Goal: Task Accomplishment & Management: Manage account settings

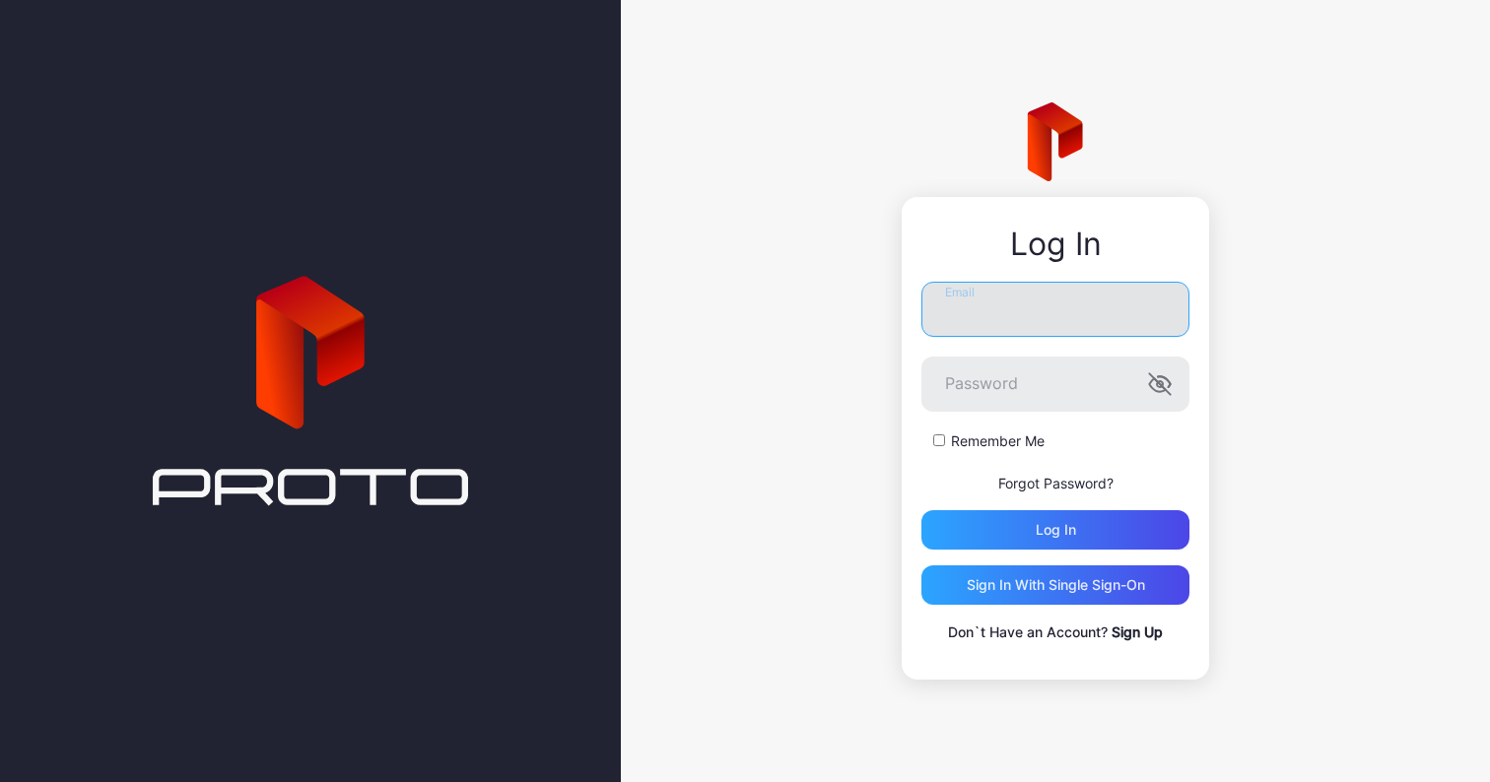
paste input "**********"
type input "**********"
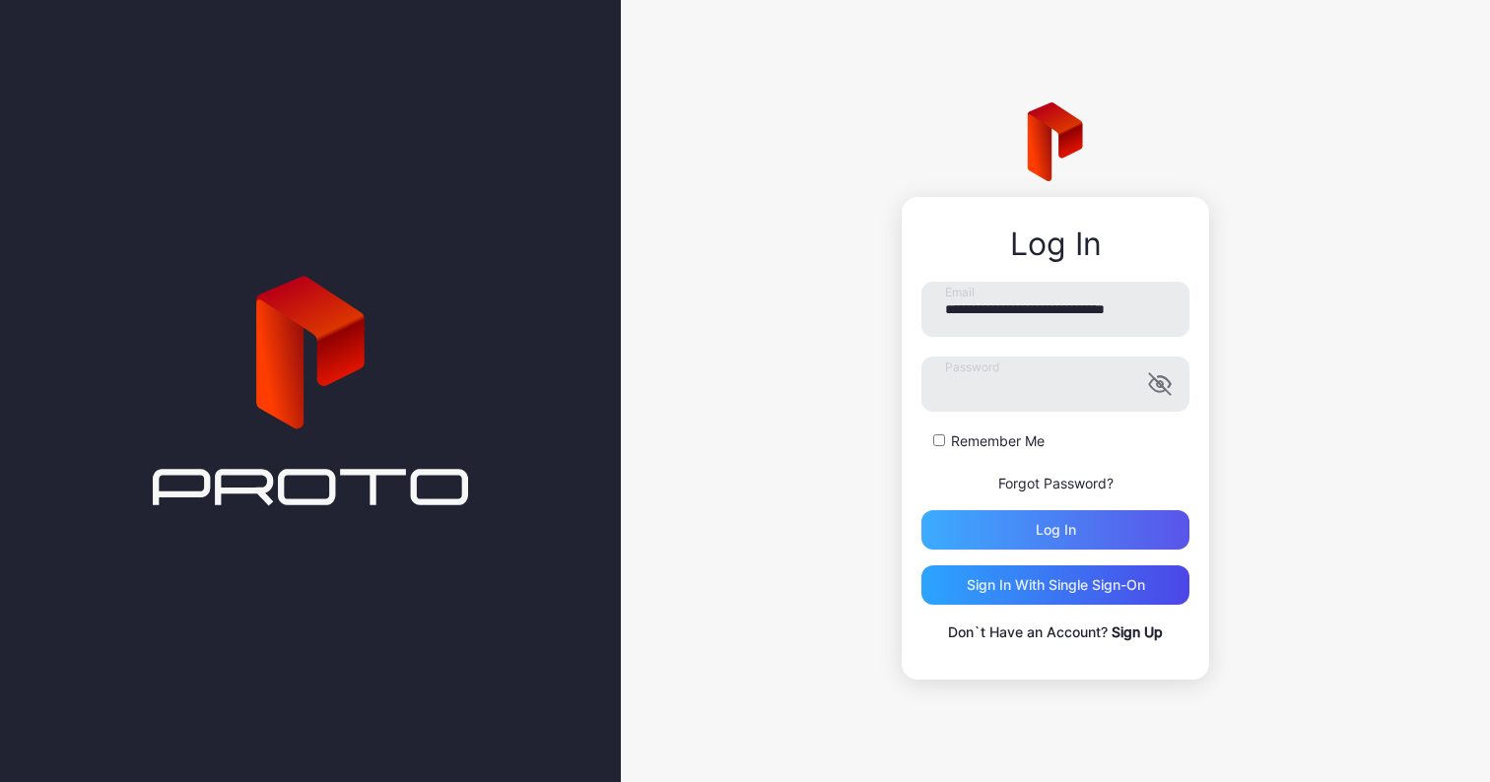
click at [1067, 522] on div "Log in" at bounding box center [1056, 530] width 40 height 16
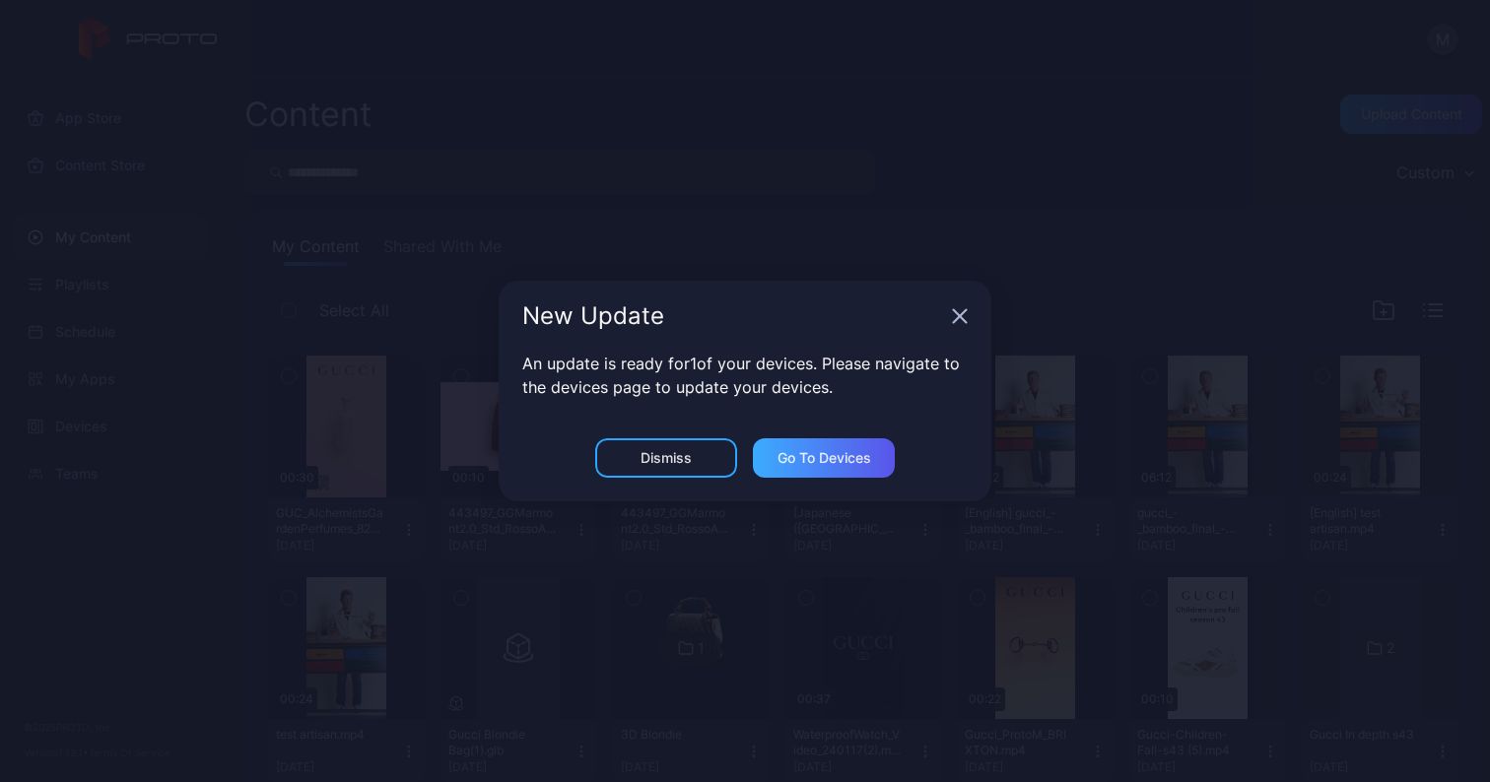
click at [829, 464] on div "Go to devices" at bounding box center [825, 458] width 94 height 16
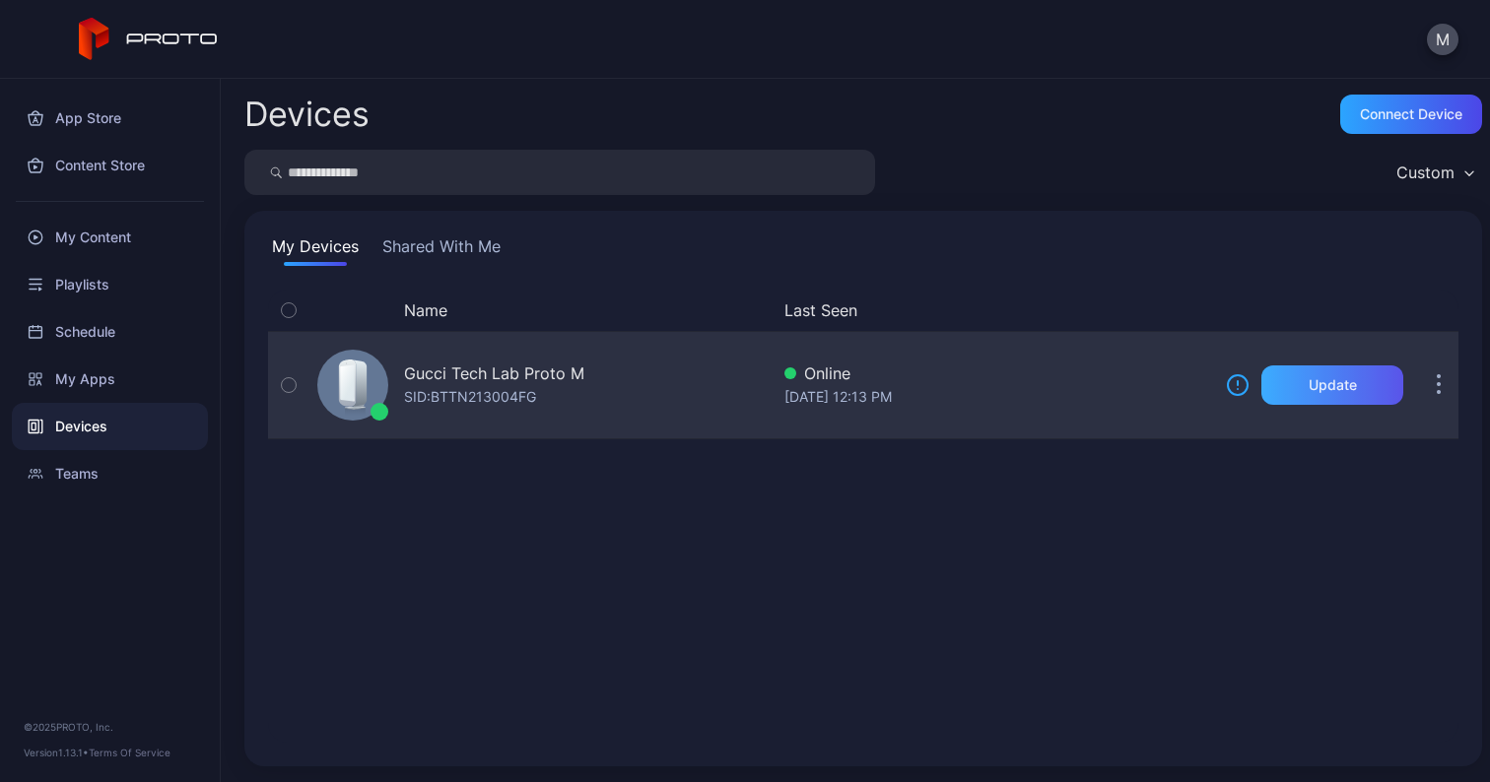
click at [1309, 390] on div "Update" at bounding box center [1333, 385] width 48 height 16
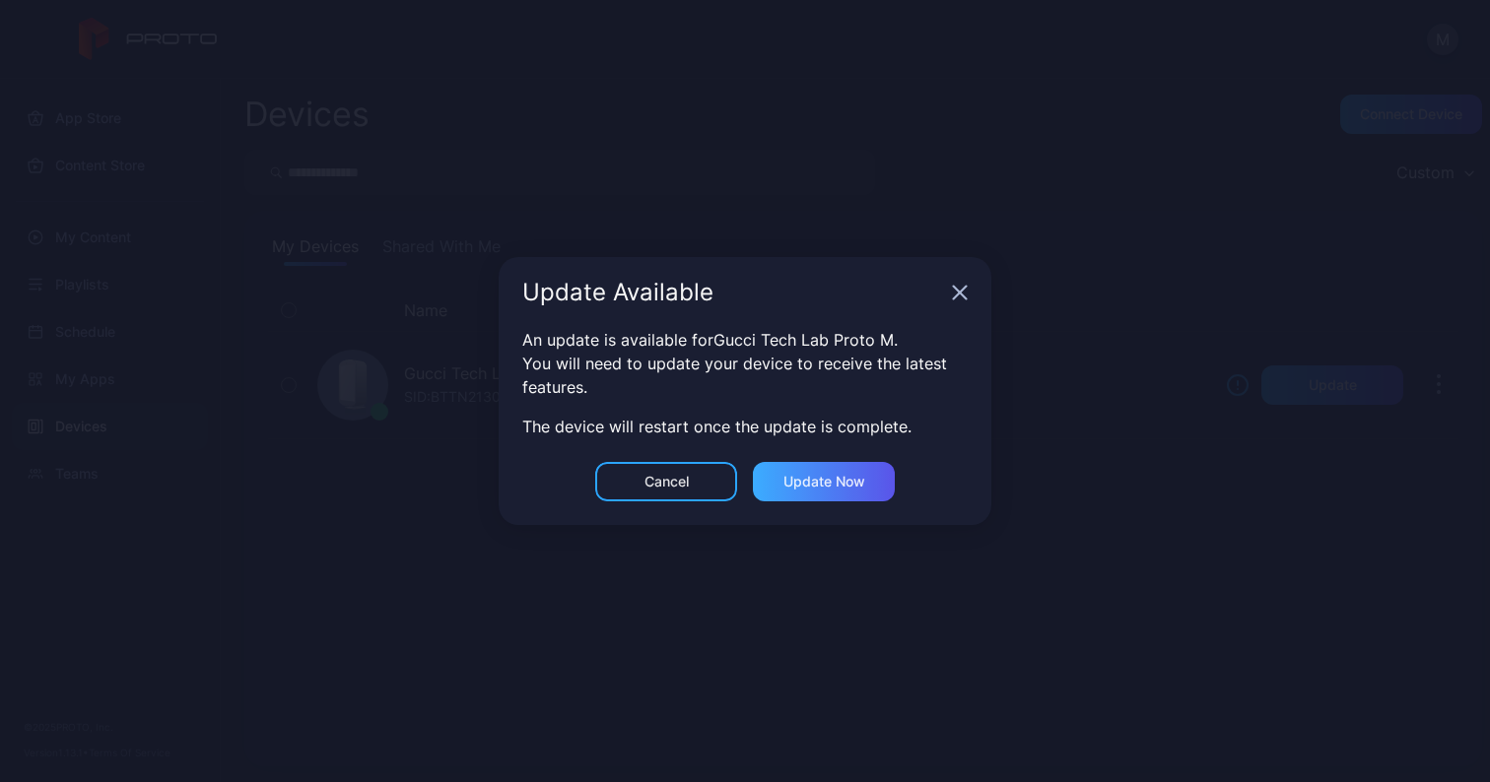
click at [805, 480] on div "Update now" at bounding box center [824, 482] width 82 height 16
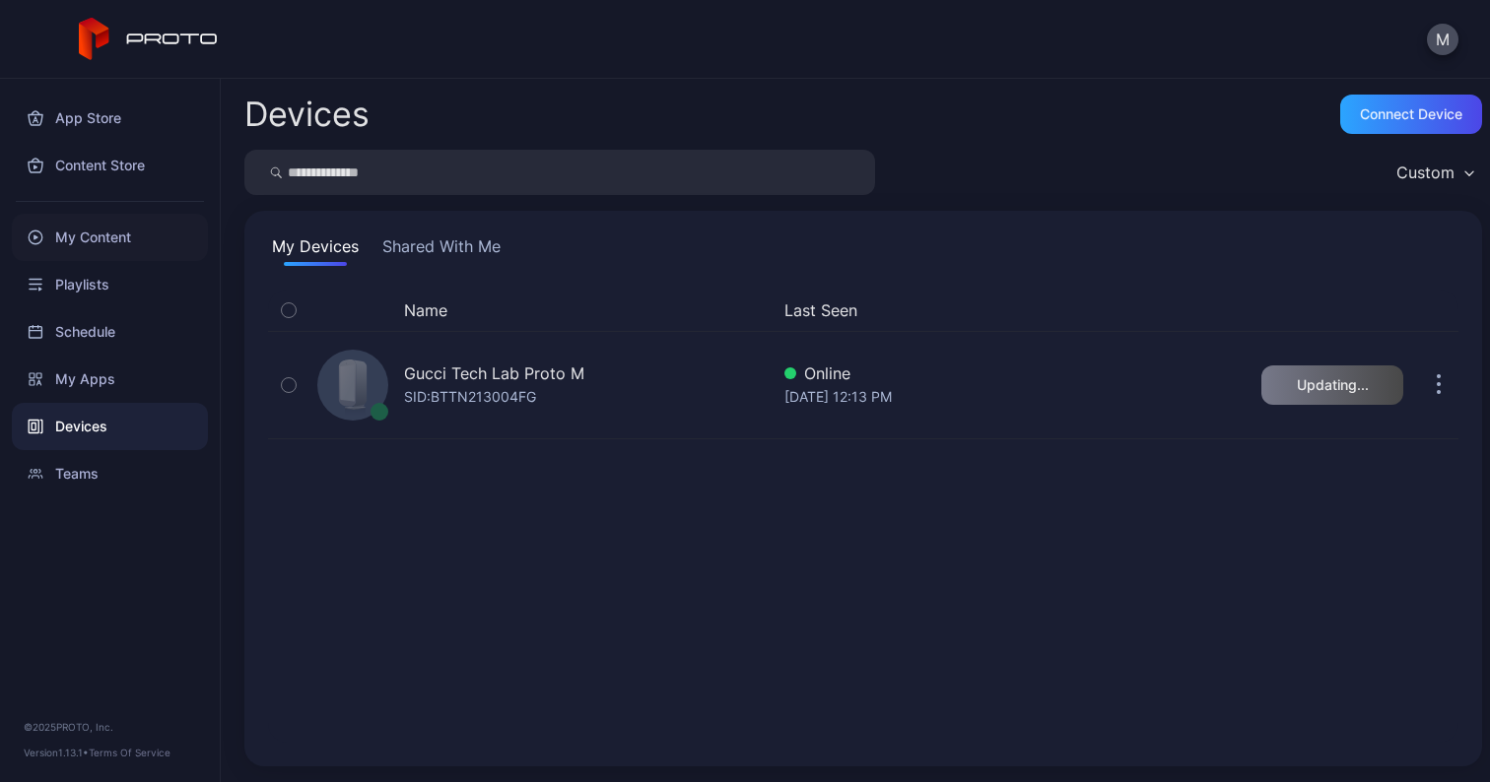
click at [95, 232] on div "My Content" at bounding box center [110, 237] width 196 height 47
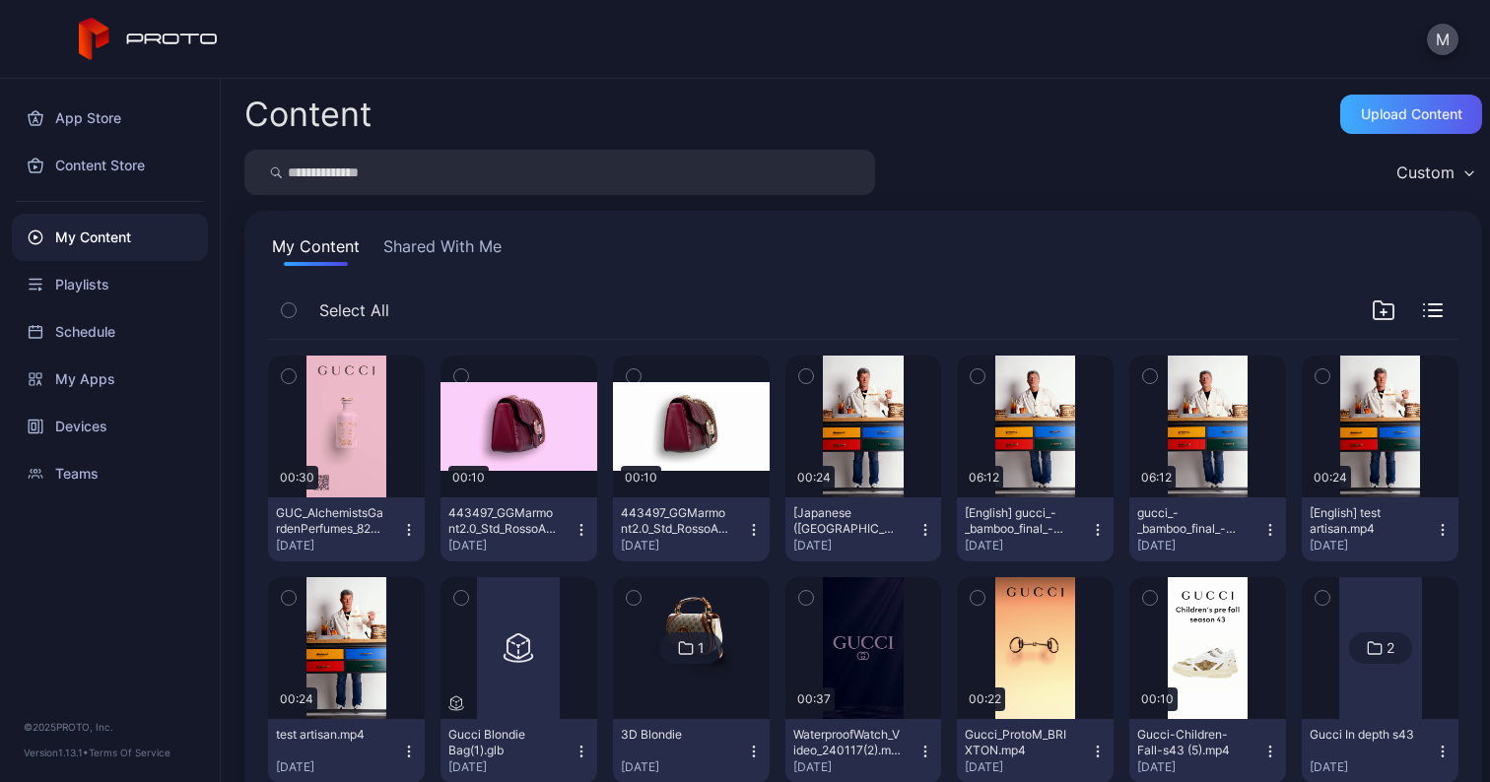
click at [1387, 108] on div "Upload Content" at bounding box center [1412, 114] width 102 height 16
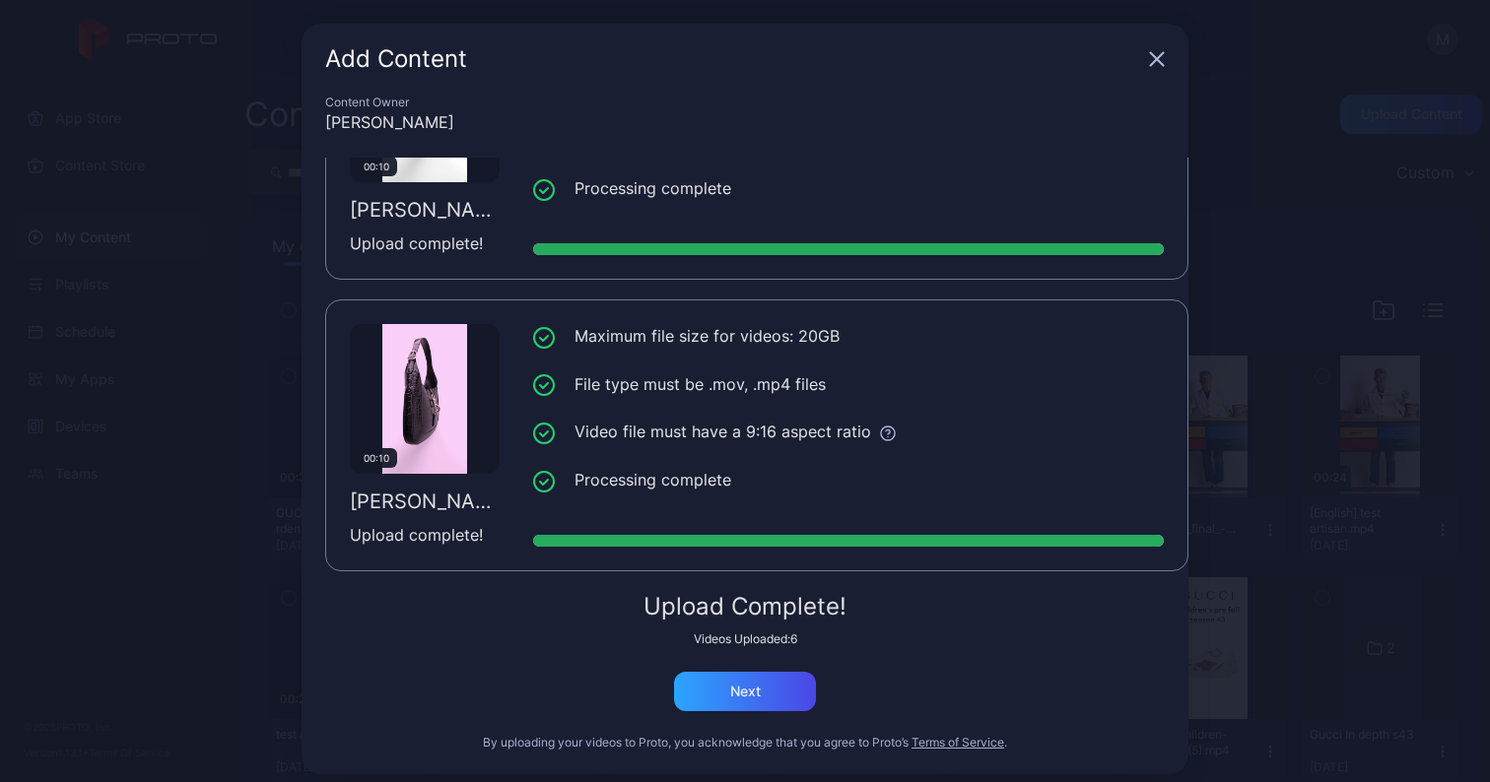
scroll to position [1317, 0]
click at [739, 695] on div "Next" at bounding box center [745, 692] width 31 height 16
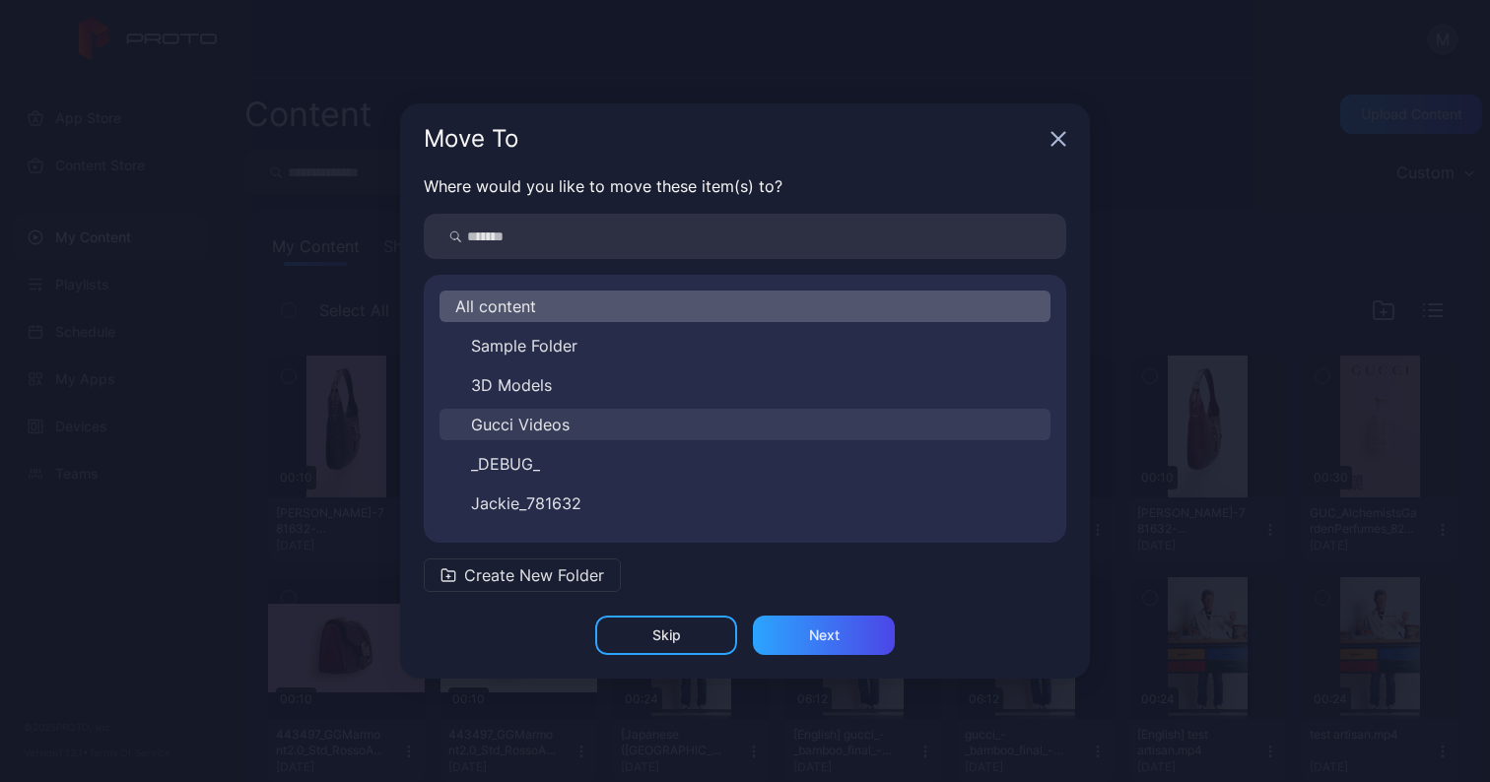
scroll to position [0, 0]
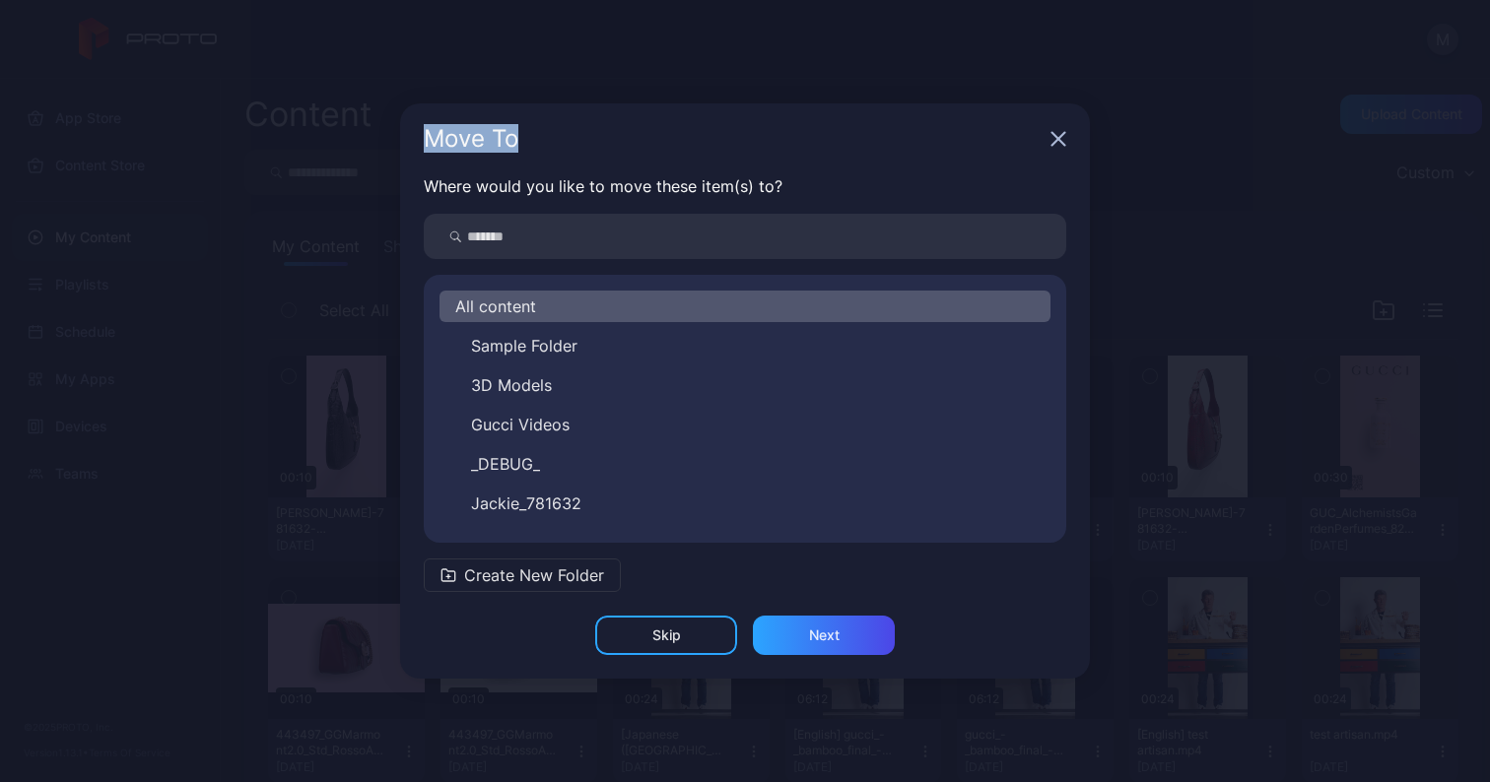
drag, startPoint x: 757, startPoint y: 120, endPoint x: 839, endPoint y: 125, distance: 81.9
click at [839, 124] on div "Move To" at bounding box center [745, 138] width 690 height 71
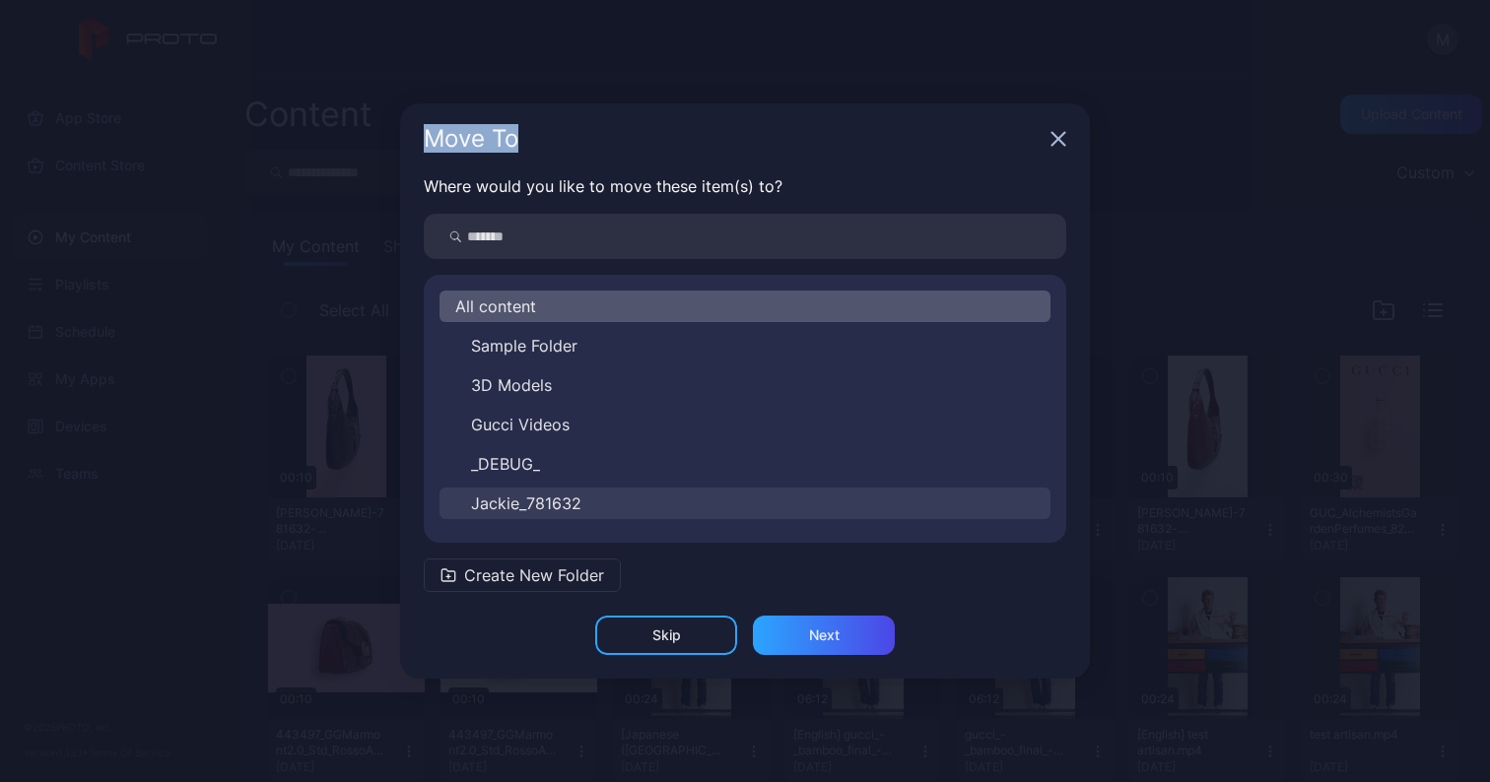
click at [580, 500] on span "Jackie_781632" at bounding box center [526, 504] width 110 height 24
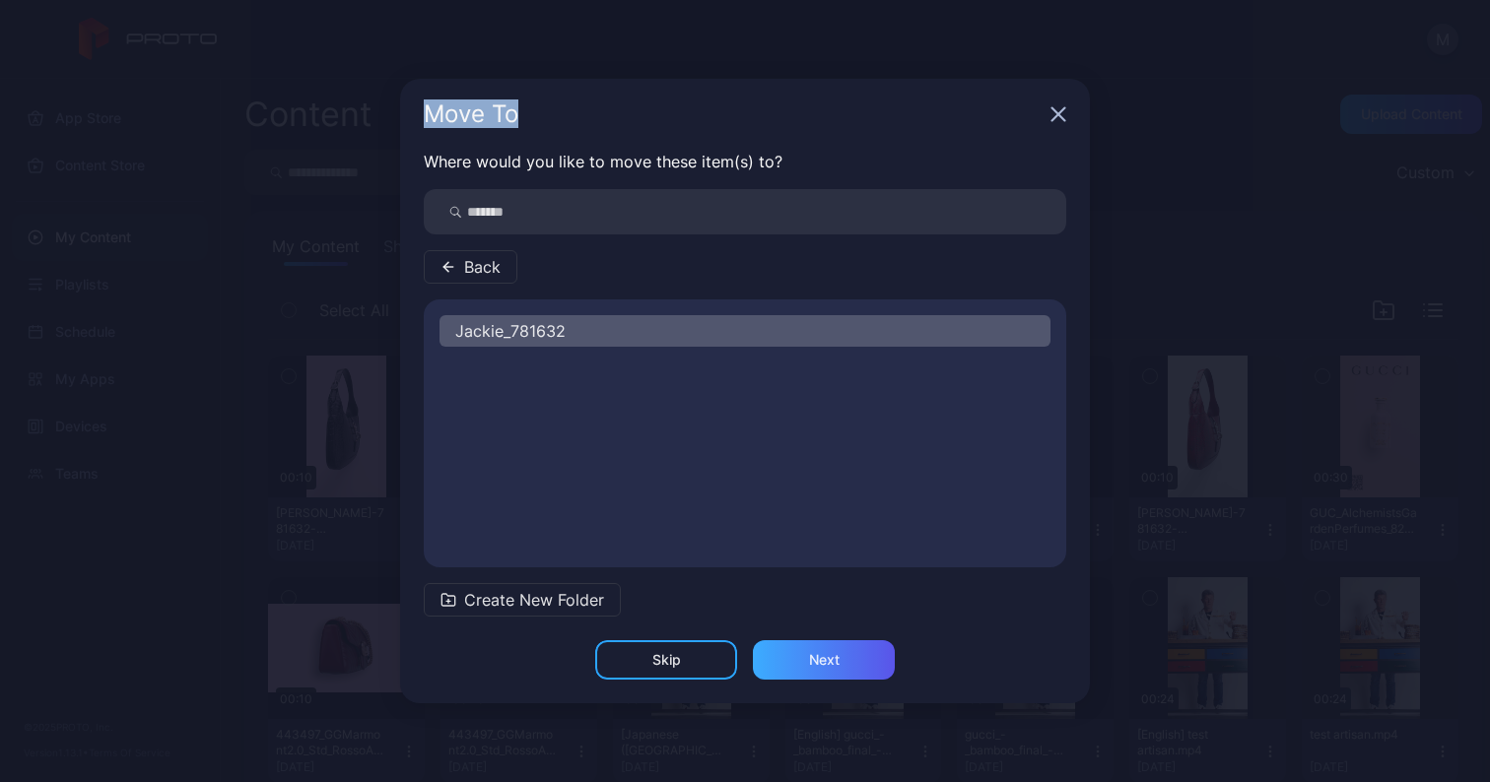
click at [812, 665] on div "Next" at bounding box center [824, 660] width 31 height 16
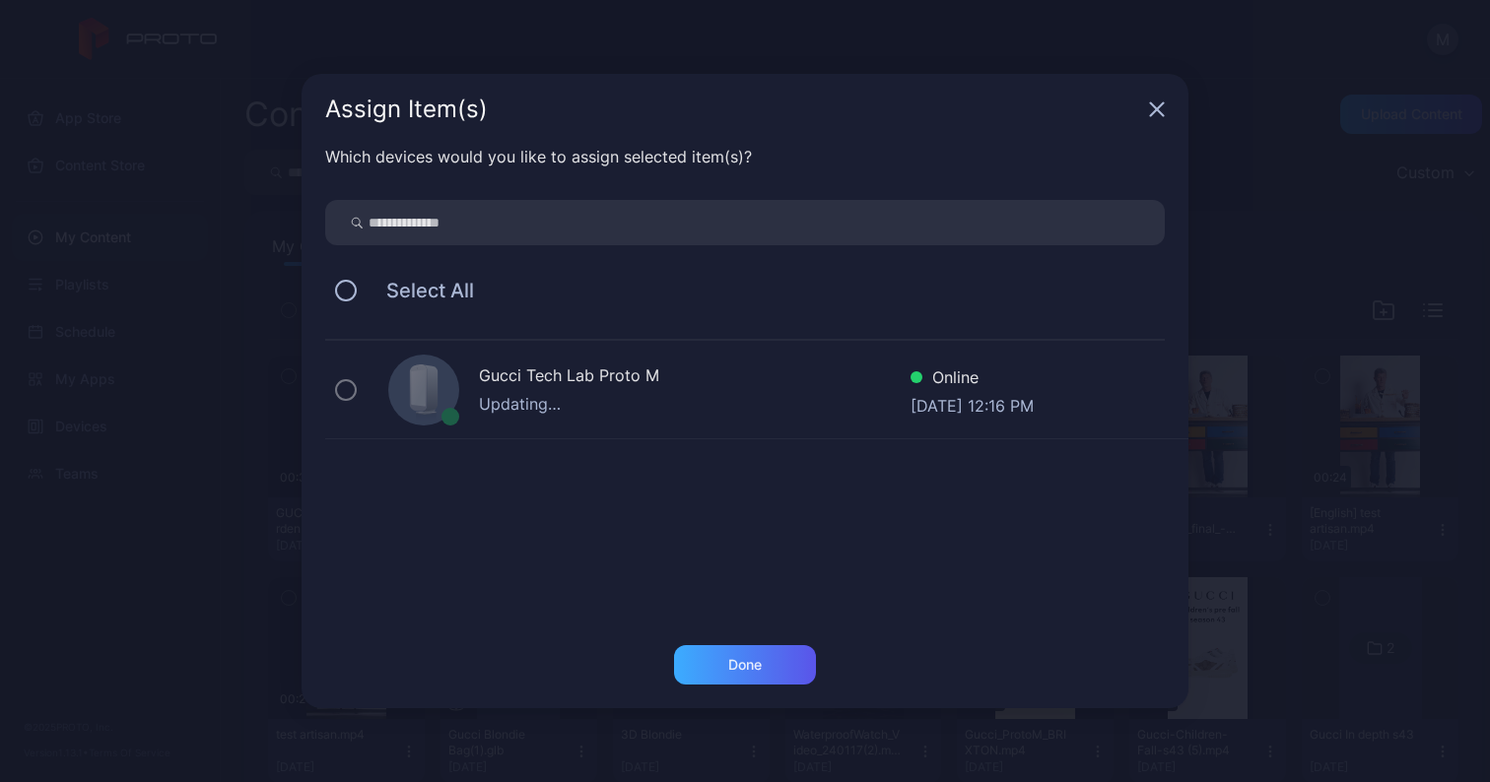
click at [748, 660] on div "Done" at bounding box center [745, 665] width 34 height 16
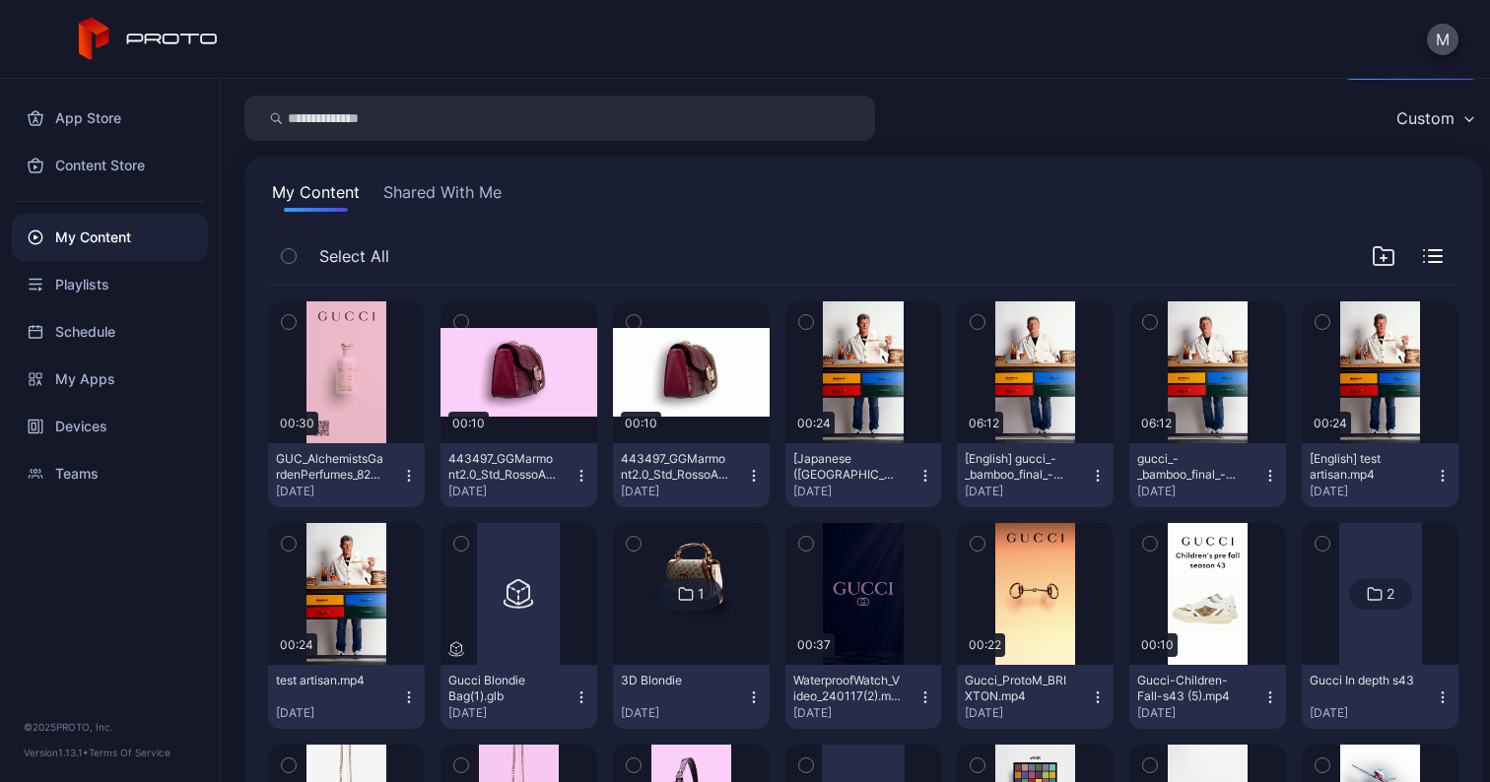
scroll to position [25, 0]
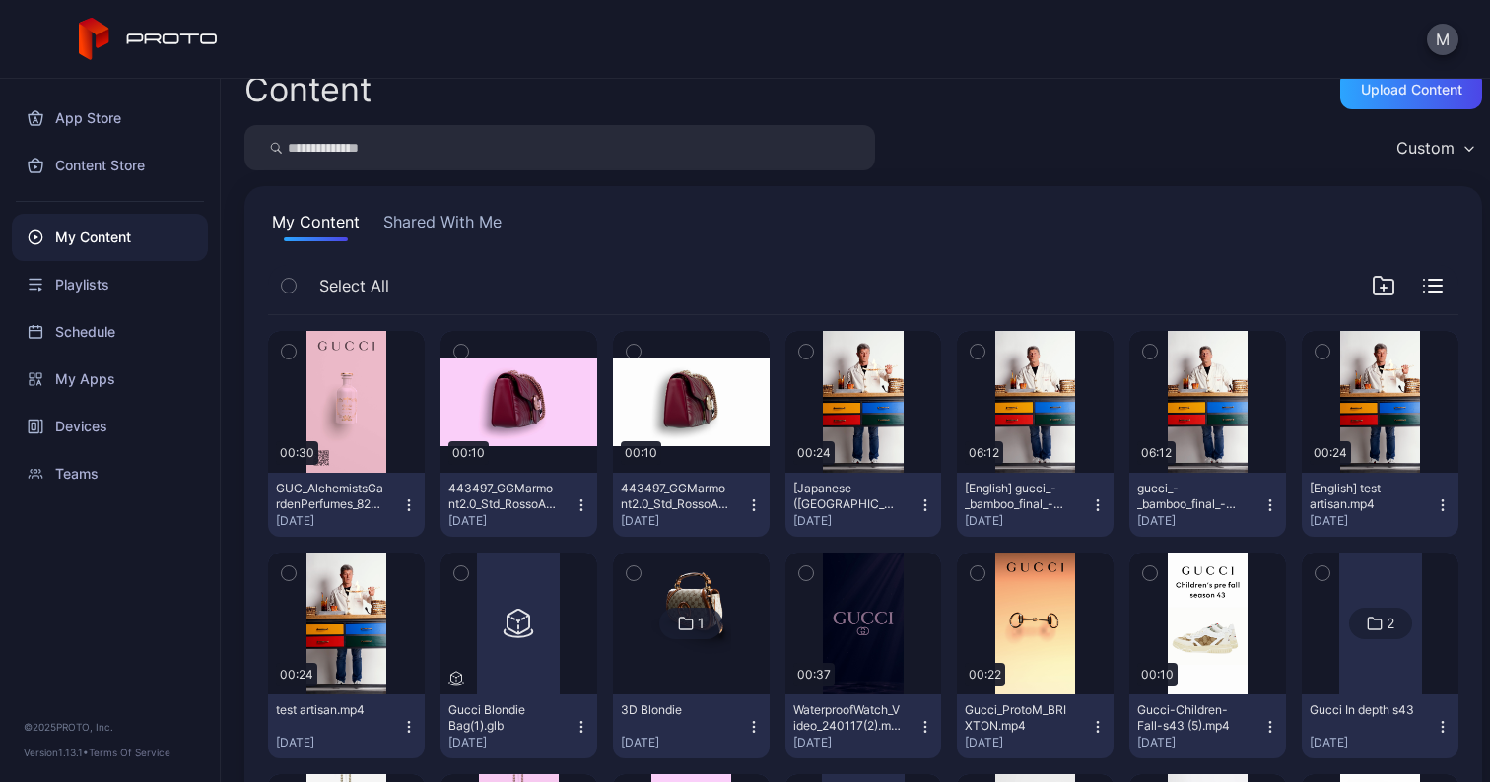
click at [465, 217] on button "Shared With Me" at bounding box center [442, 226] width 126 height 32
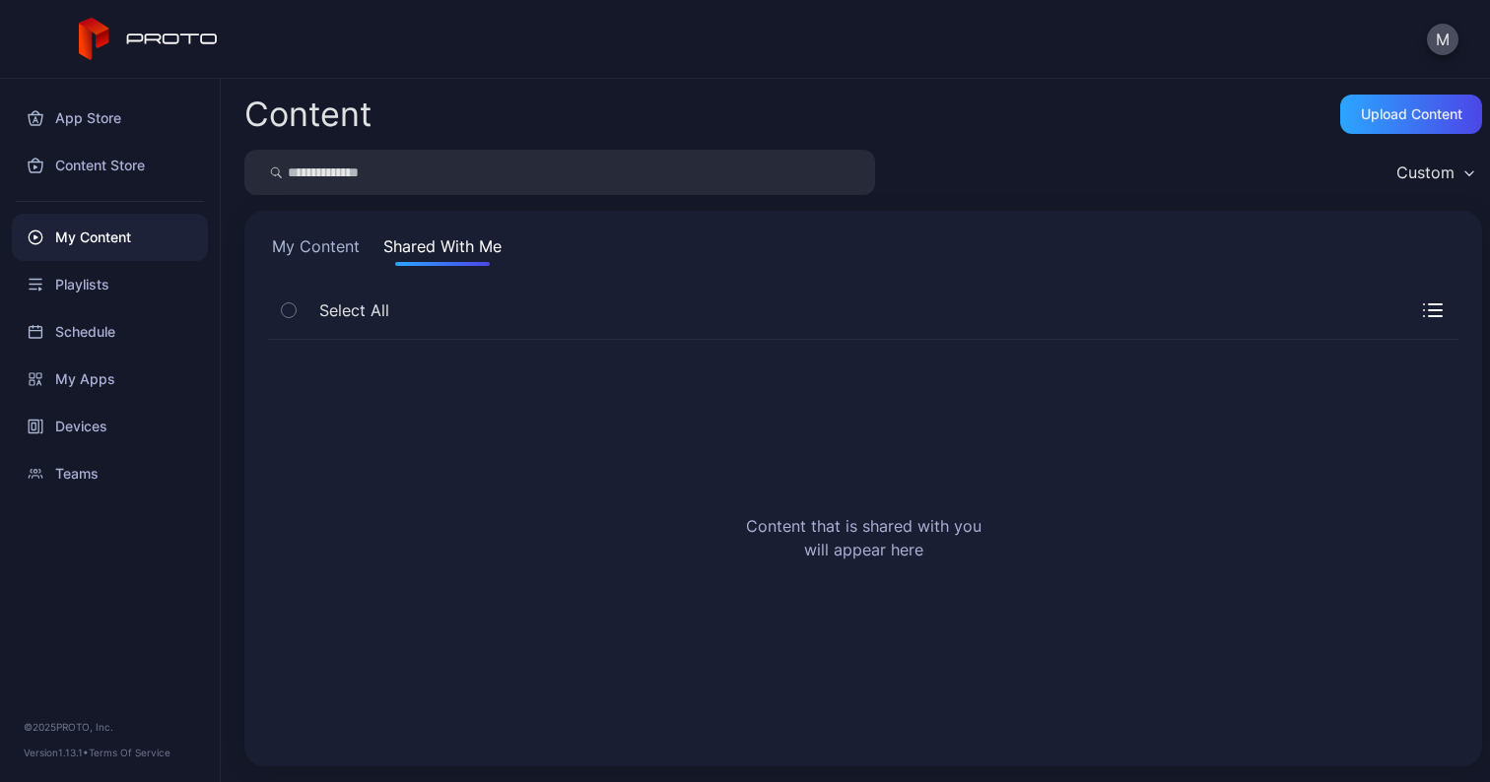
click at [320, 240] on button "My Content" at bounding box center [316, 251] width 96 height 32
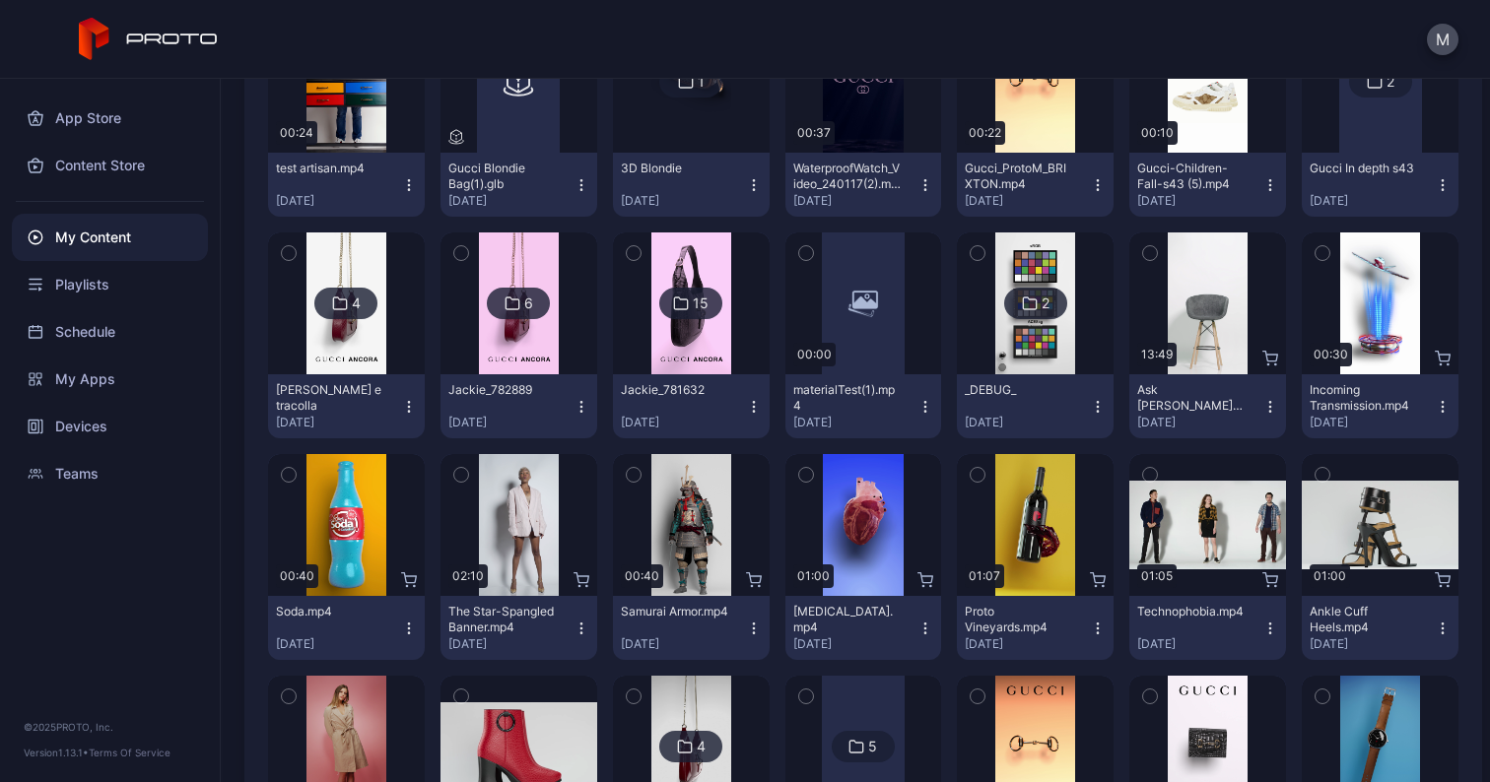
scroll to position [566, 0]
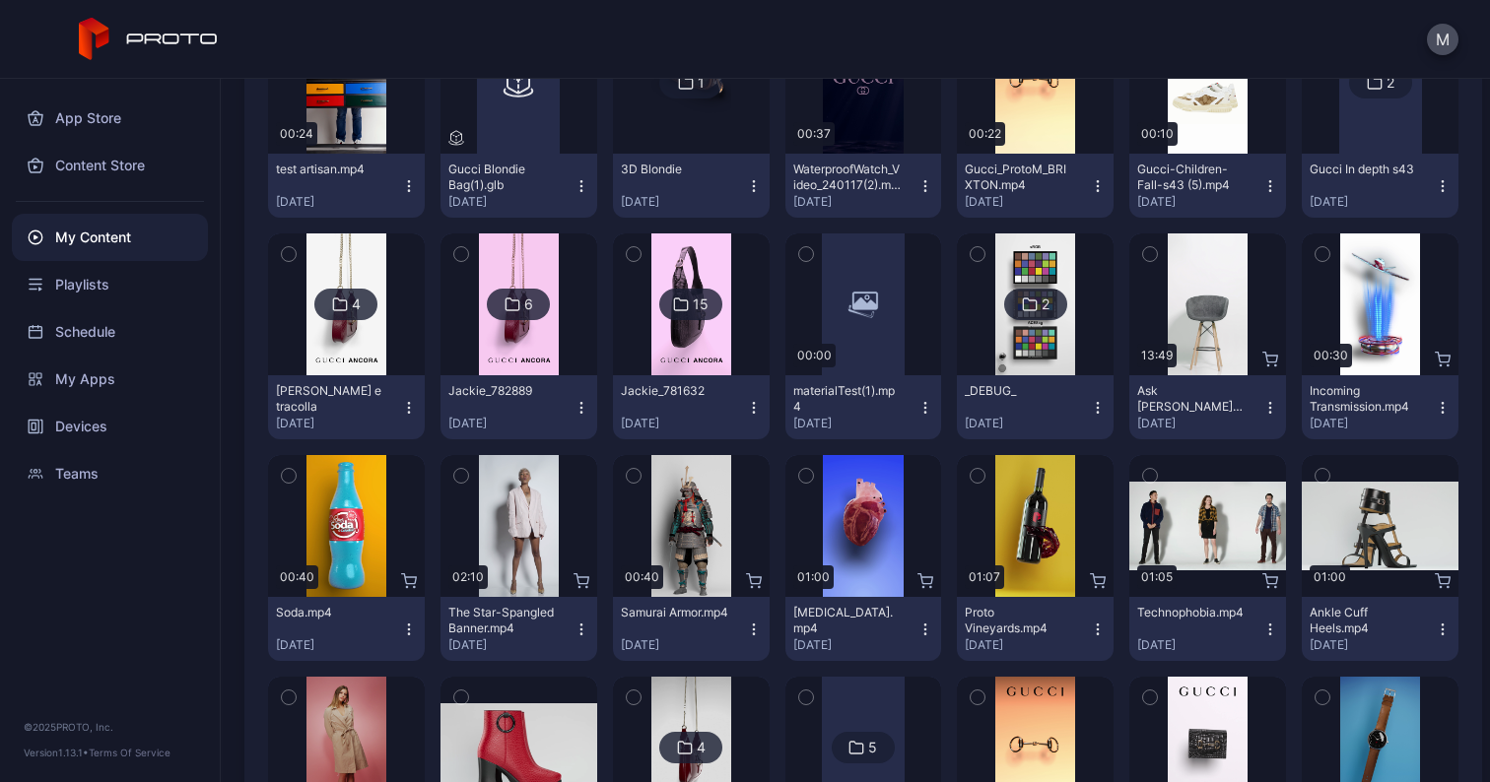
click at [521, 378] on button "Jackie_782889 [DATE]" at bounding box center [519, 407] width 157 height 64
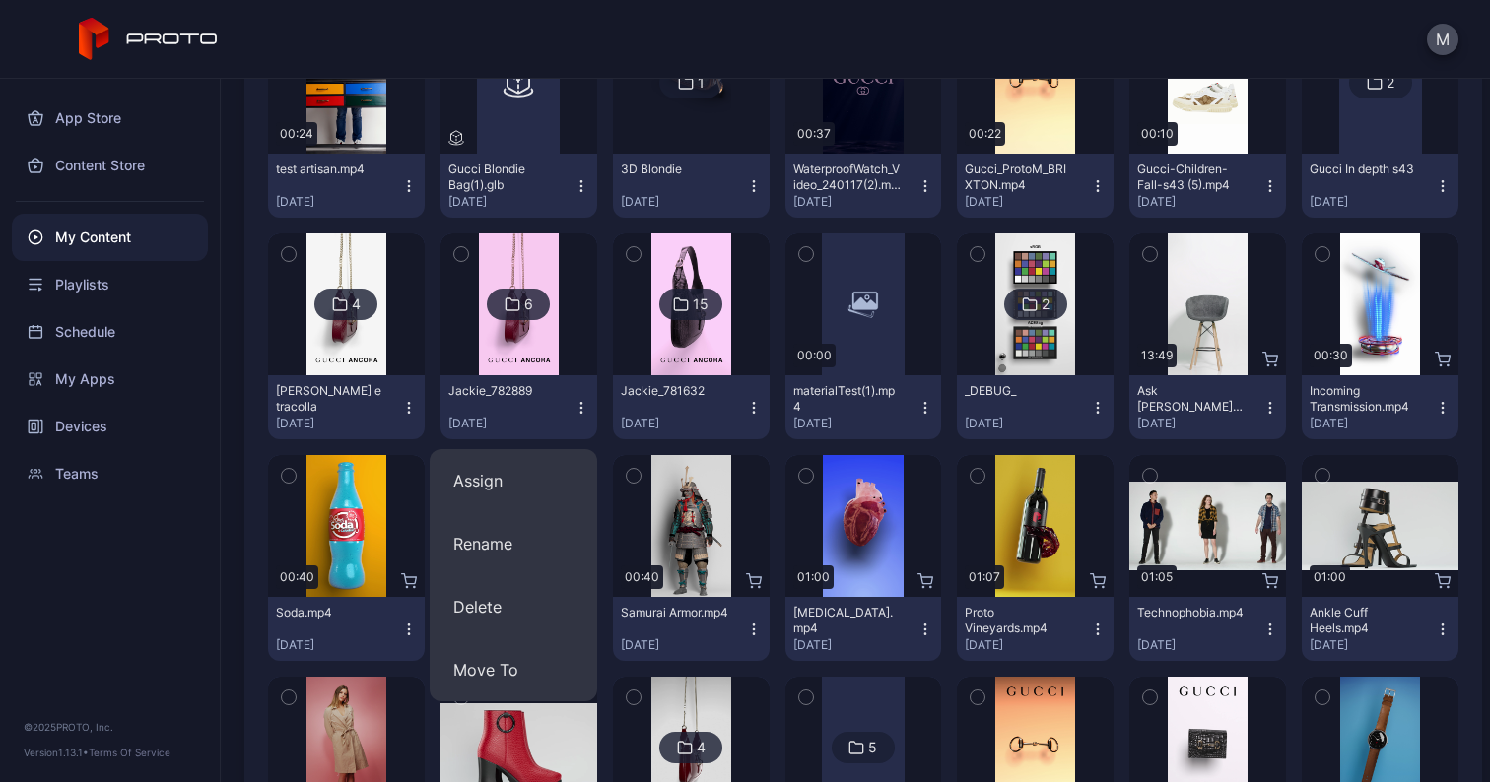
click at [524, 299] on div "6" at bounding box center [528, 305] width 9 height 18
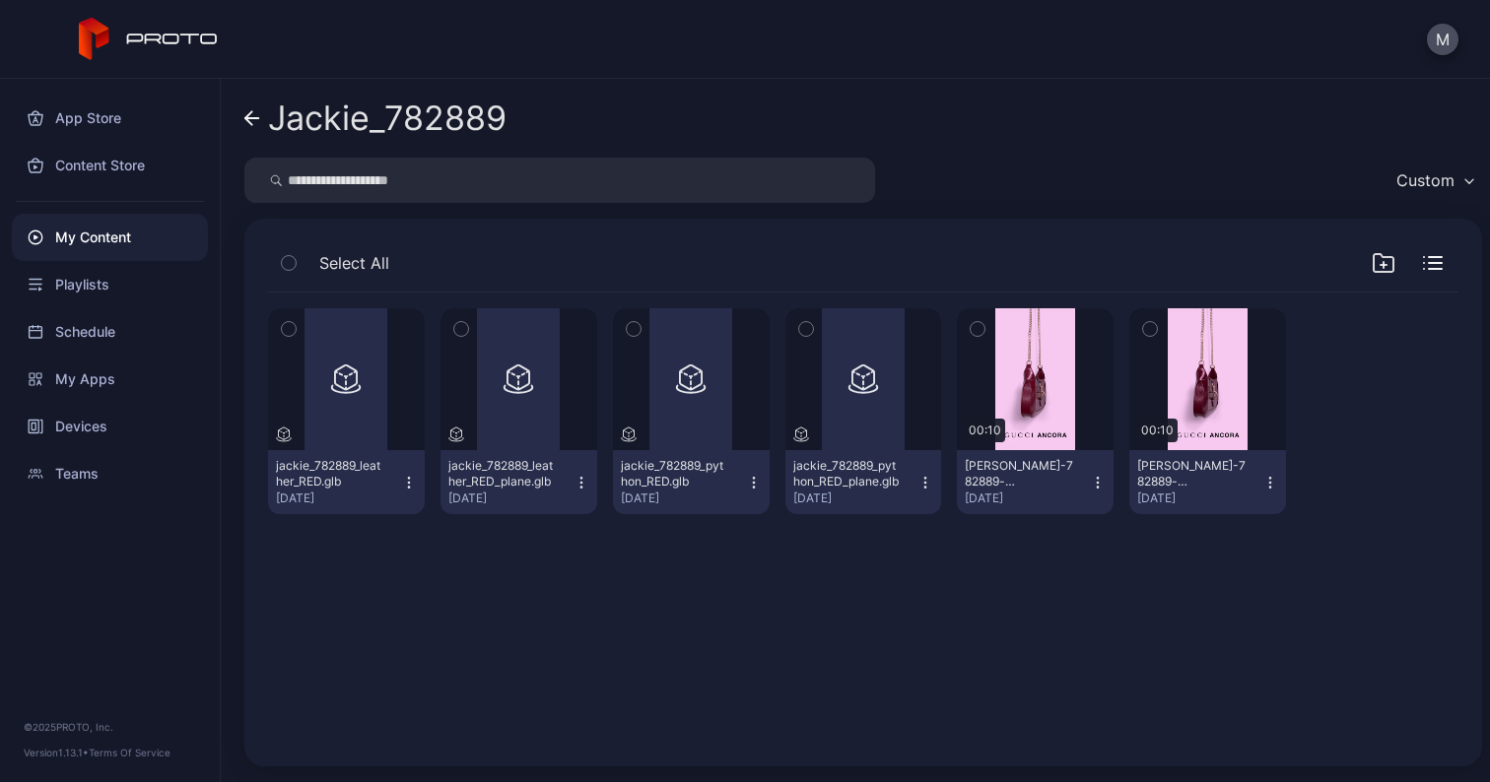
click at [251, 118] on icon at bounding box center [252, 118] width 14 height 0
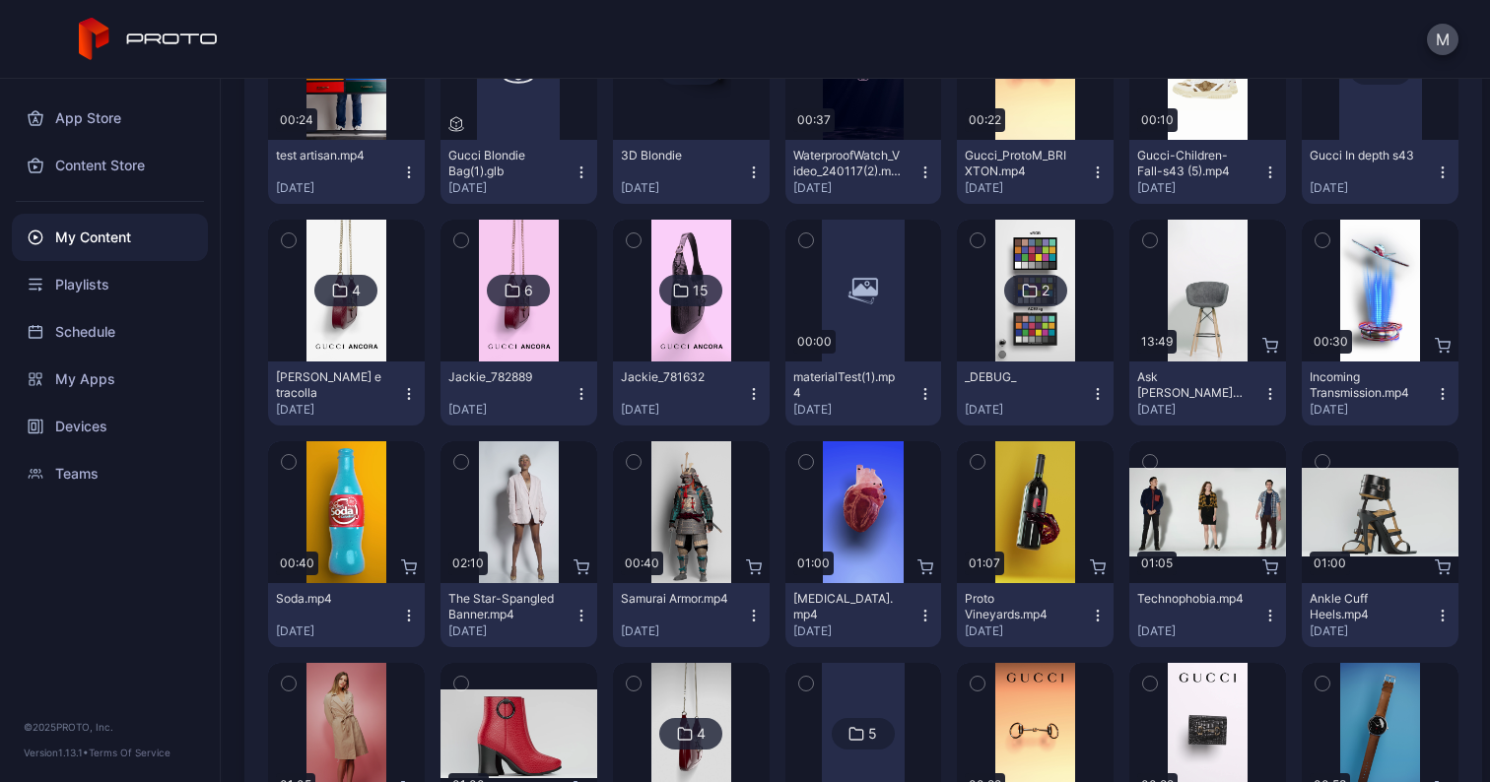
scroll to position [580, 0]
click at [685, 341] on img at bounding box center [691, 290] width 80 height 142
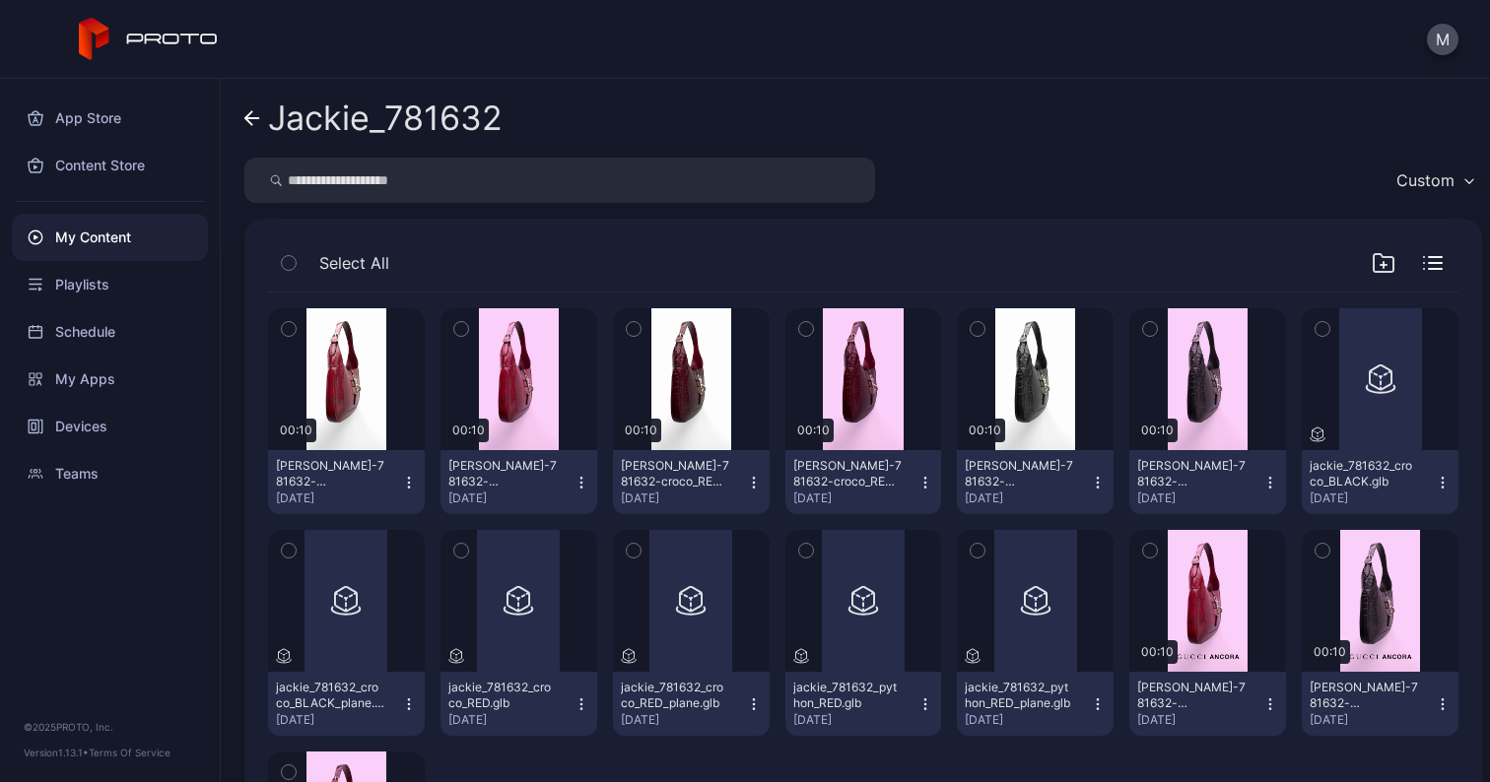
click at [257, 115] on icon at bounding box center [252, 118] width 16 height 17
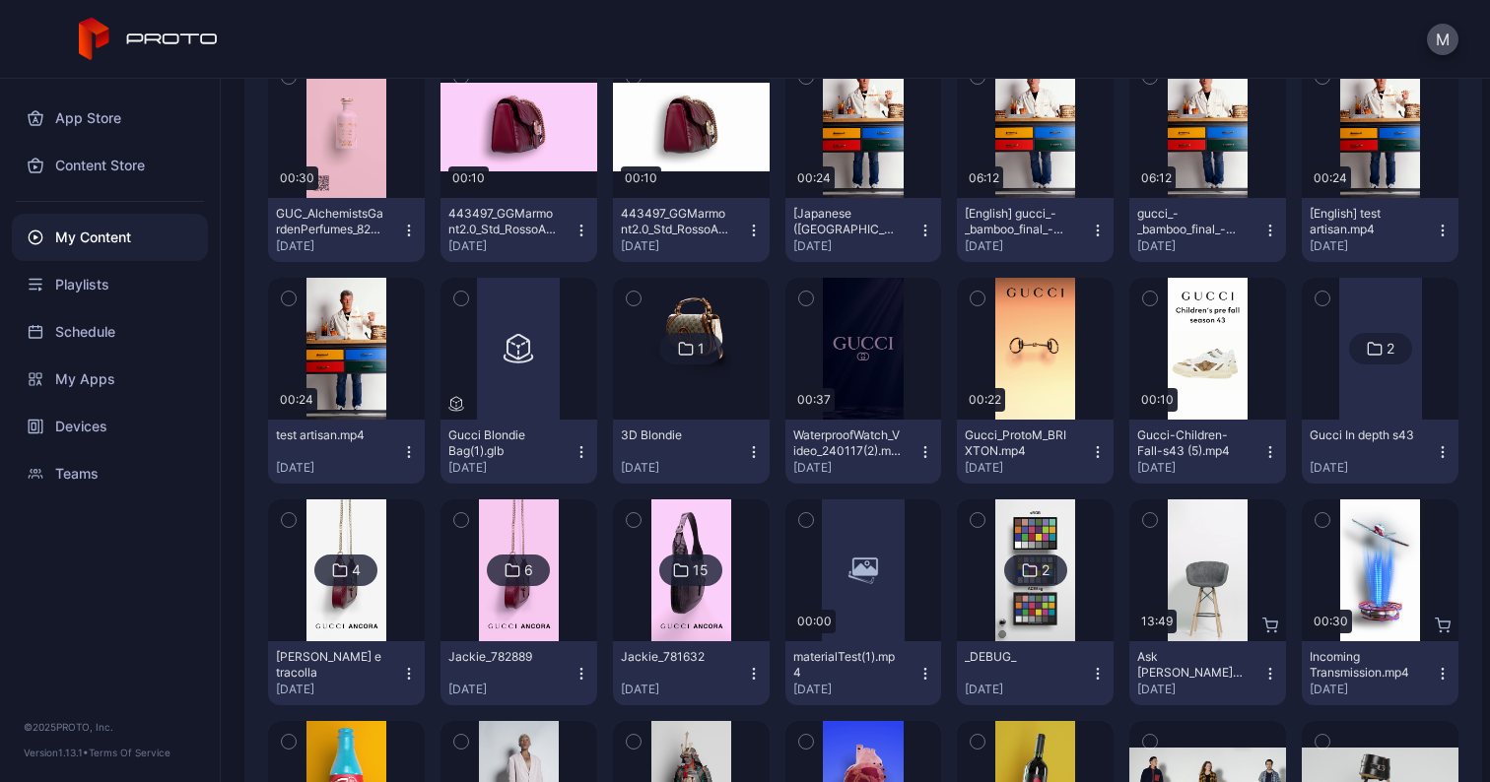
scroll to position [319, 0]
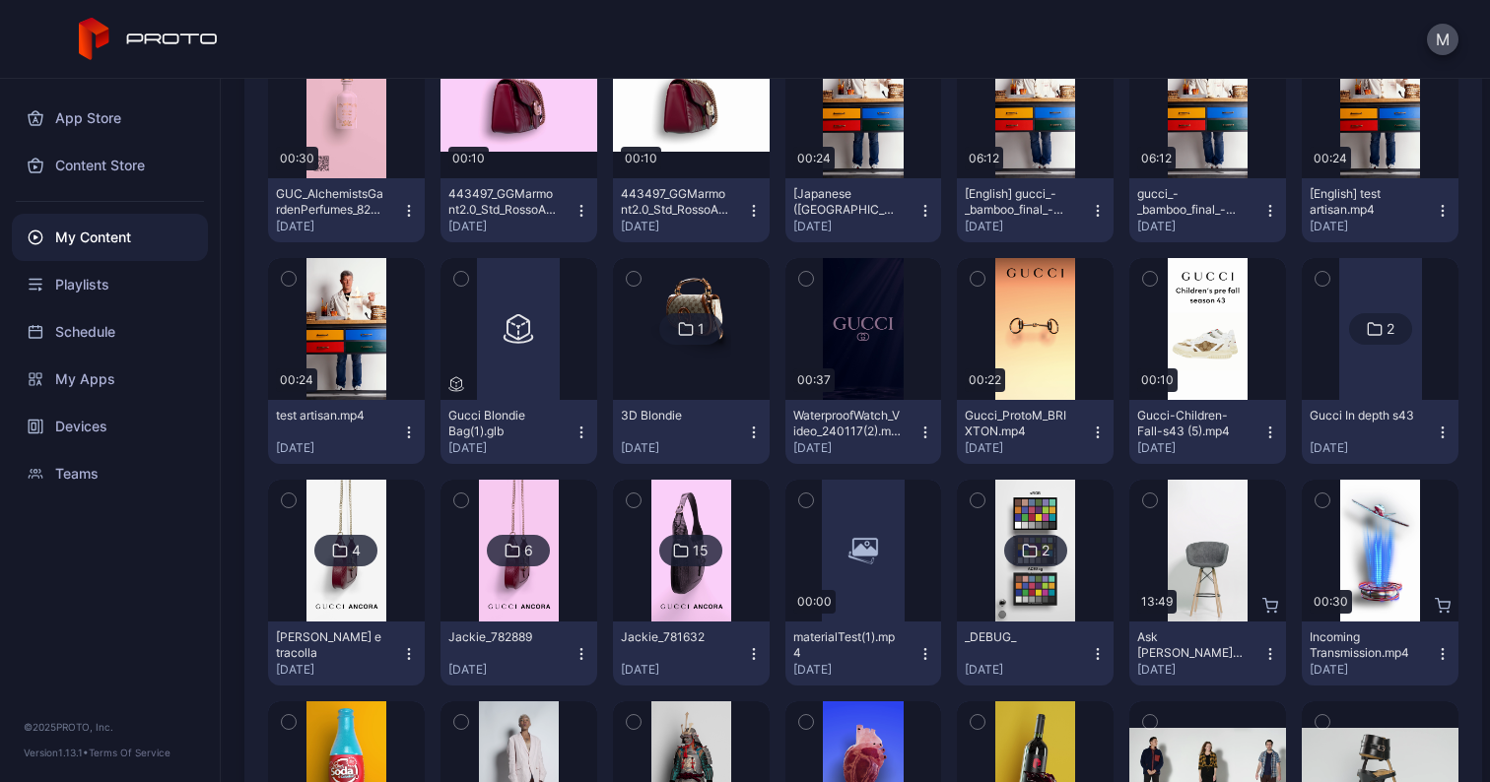
click at [753, 653] on icon "button" at bounding box center [753, 653] width 1 height 1
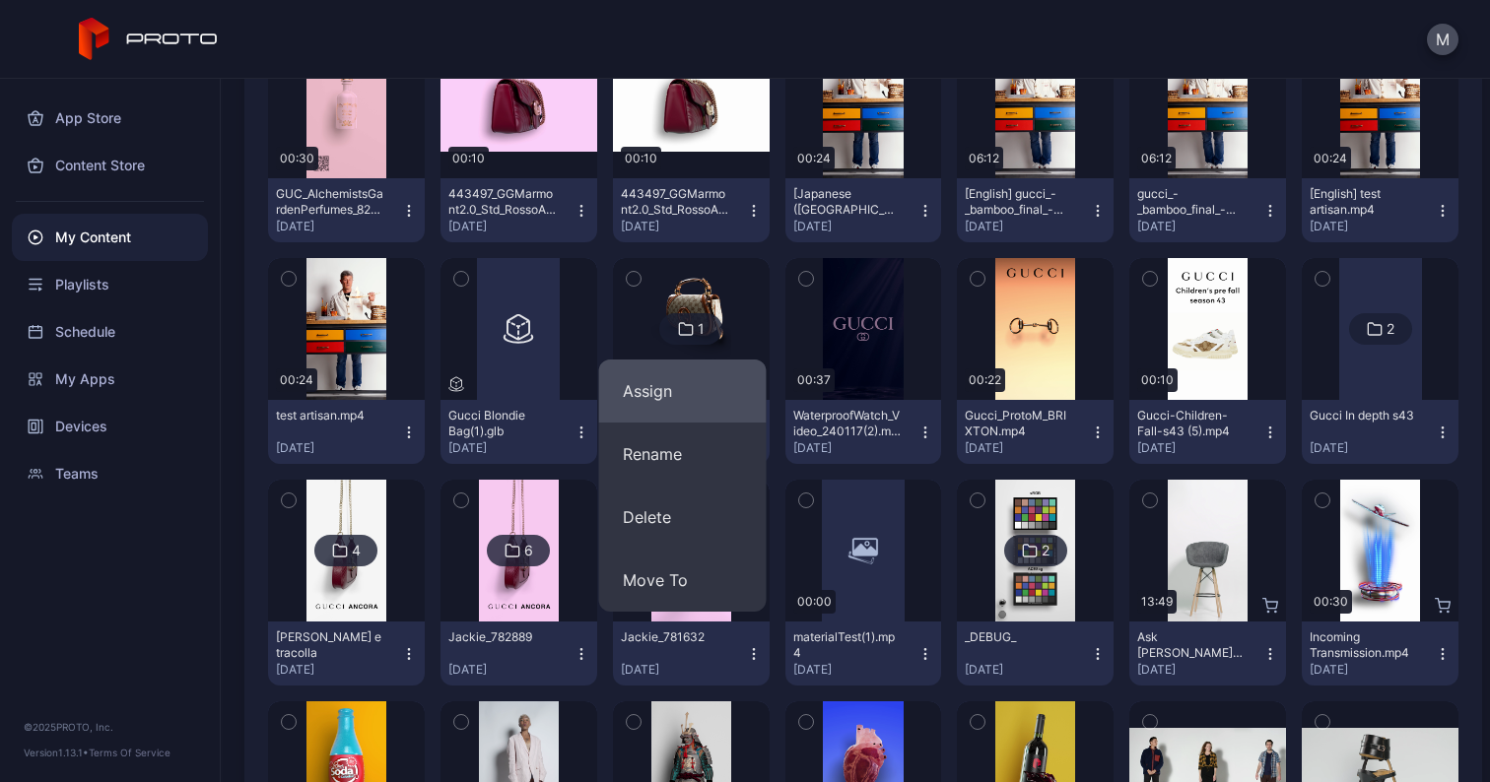
click at [668, 380] on button "Assign" at bounding box center [683, 391] width 168 height 63
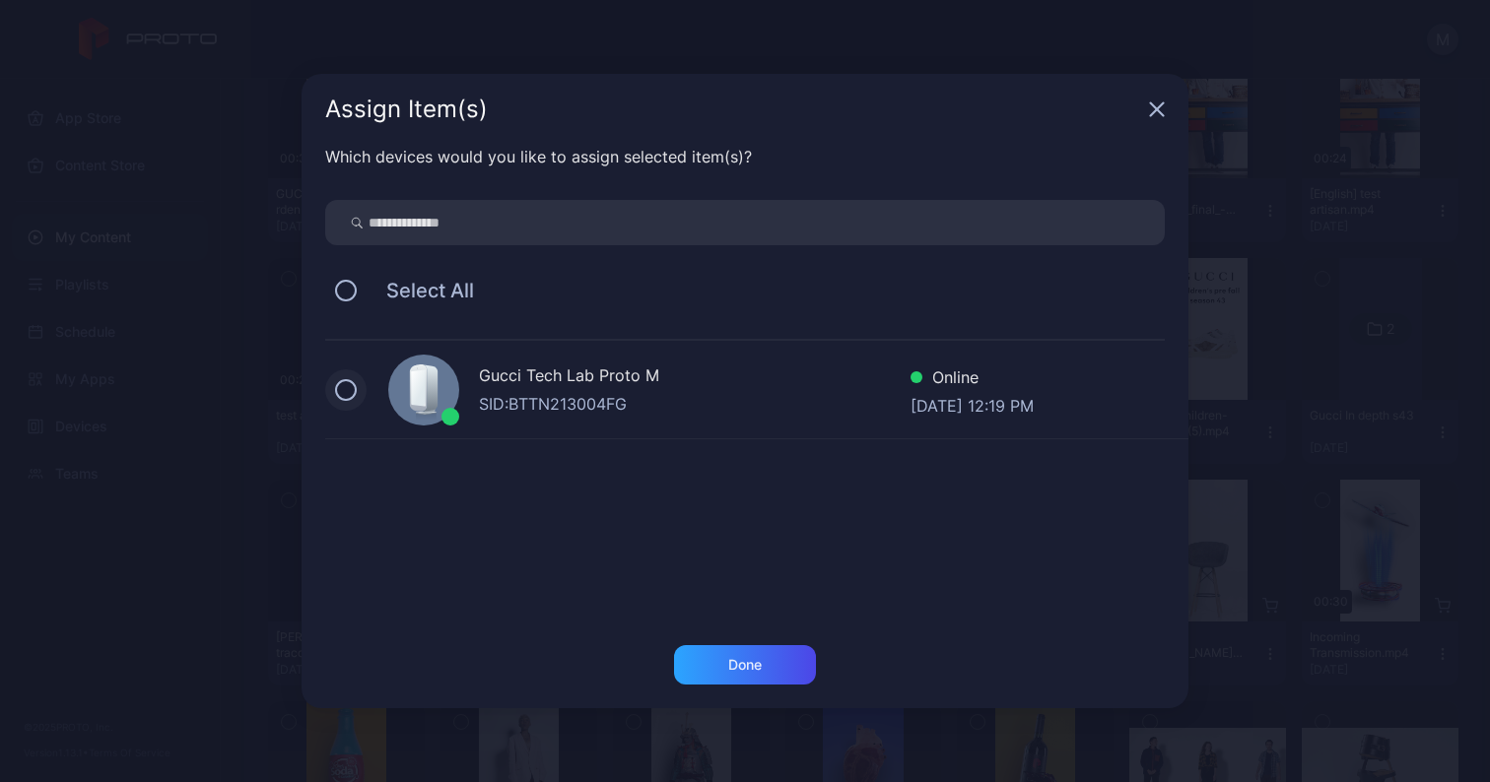
click at [341, 384] on button at bounding box center [346, 390] width 22 height 22
click at [744, 672] on div "Done" at bounding box center [745, 665] width 34 height 16
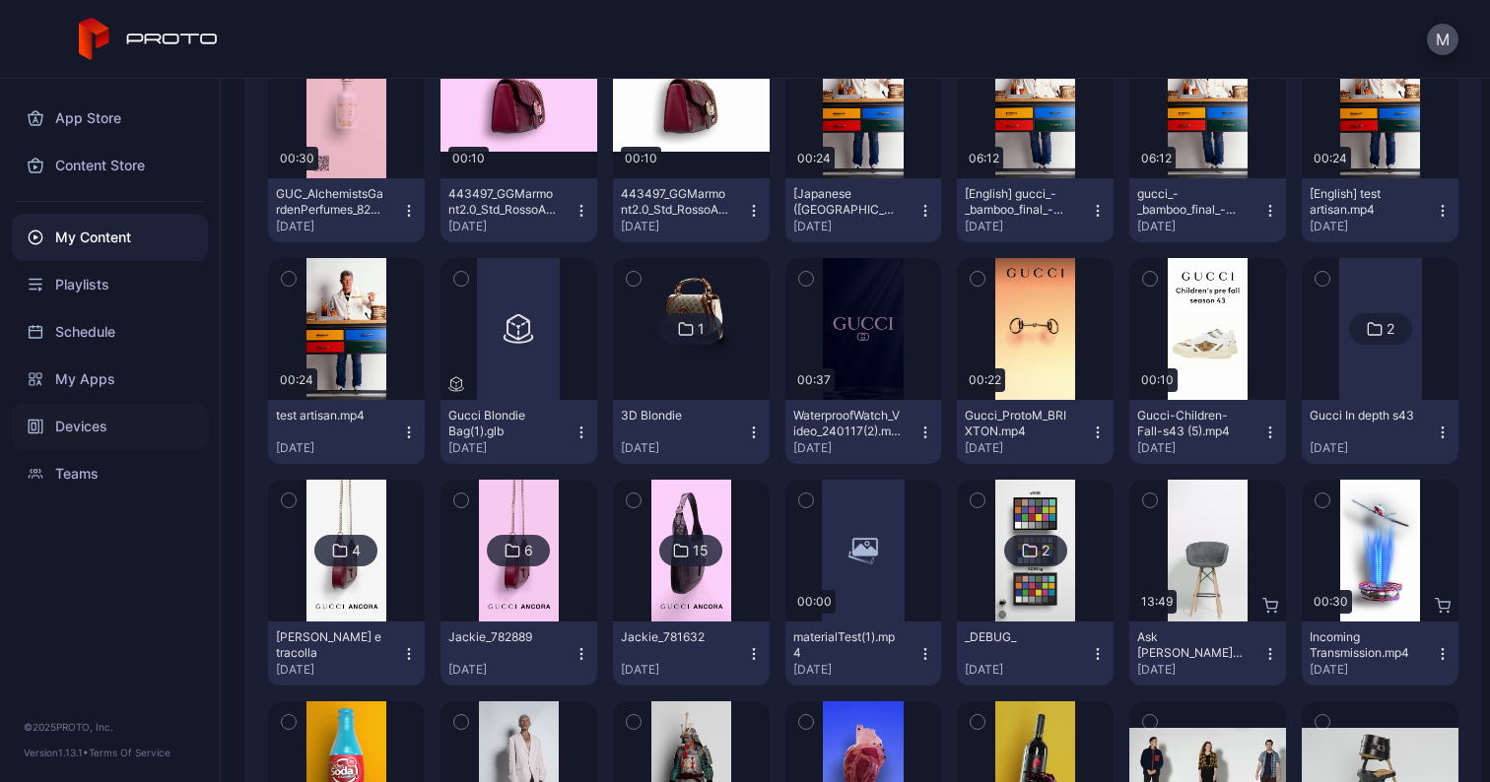
click at [79, 419] on div "Devices" at bounding box center [110, 426] width 196 height 47
